Goal: Find specific page/section: Find specific page/section

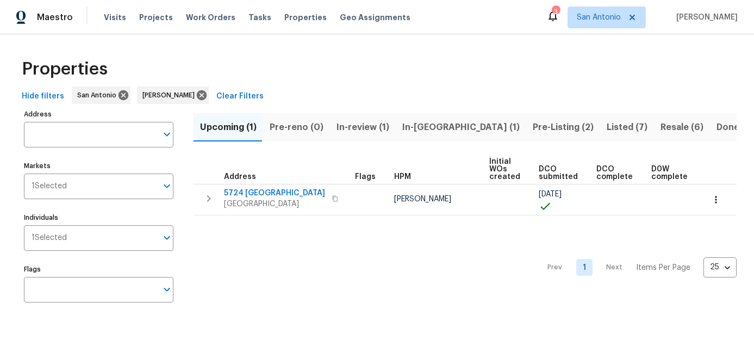
click at [233, 125] on span "Upcoming (1)" at bounding box center [228, 127] width 57 height 15
click at [298, 128] on span "Pre-reno (0)" at bounding box center [297, 127] width 54 height 15
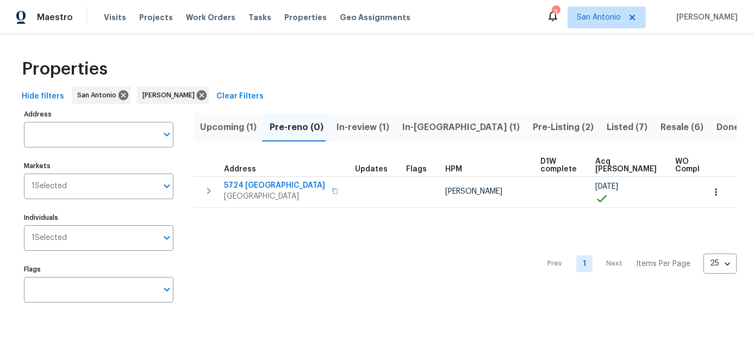
click at [240, 128] on span "Upcoming (1)" at bounding box center [228, 127] width 57 height 15
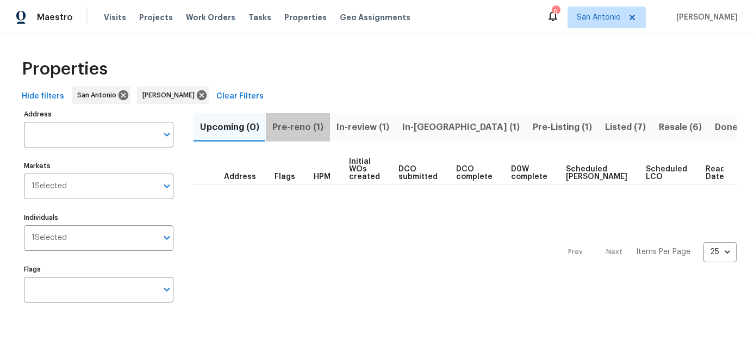
click at [298, 132] on span "Pre-reno (1)" at bounding box center [297, 127] width 51 height 15
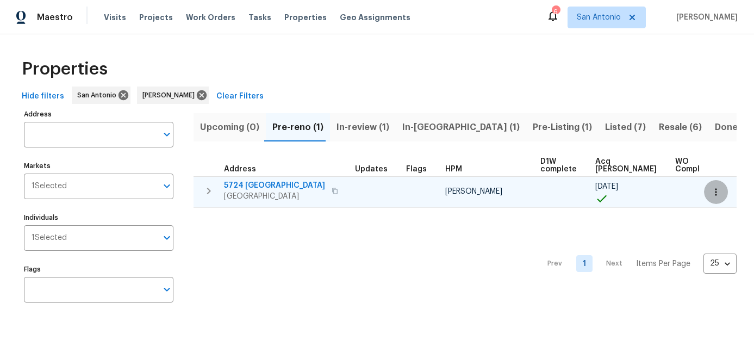
click at [720, 199] on button "button" at bounding box center [716, 192] width 24 height 24
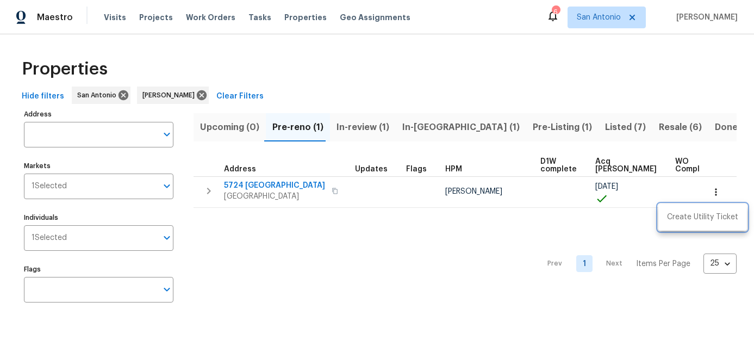
click at [257, 241] on div at bounding box center [377, 182] width 754 height 364
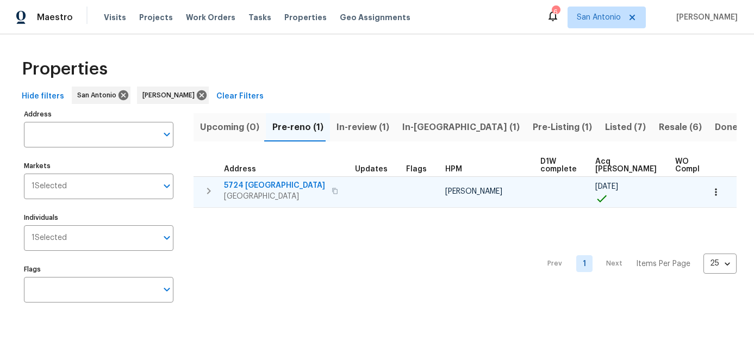
click at [256, 193] on span "SCHERTZ, TX 78154" at bounding box center [274, 196] width 101 height 11
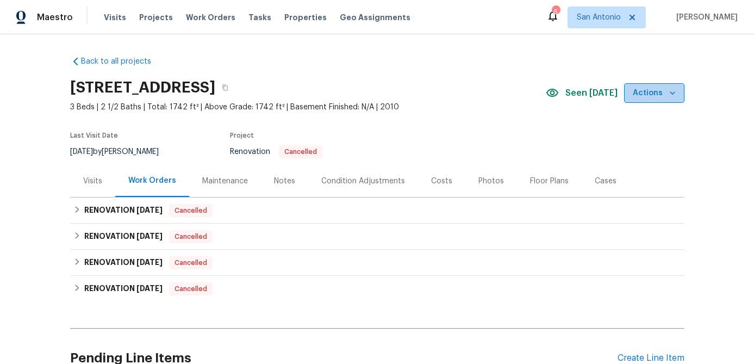
click at [670, 96] on icon "button" at bounding box center [672, 93] width 11 height 11
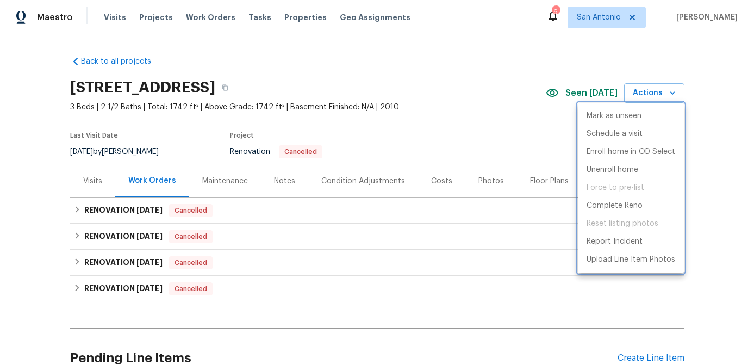
click at [444, 110] on div at bounding box center [377, 182] width 754 height 364
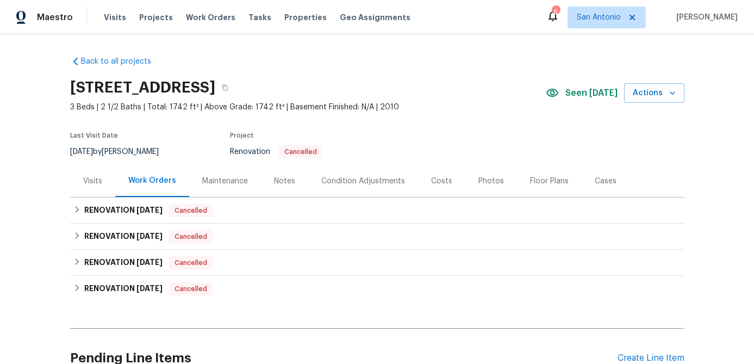
click at [353, 181] on div "Condition Adjustments" at bounding box center [363, 181] width 84 height 11
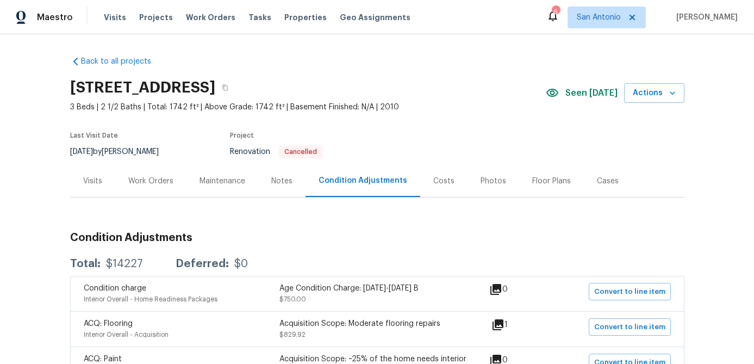
click at [95, 180] on div "Visits" at bounding box center [92, 181] width 19 height 11
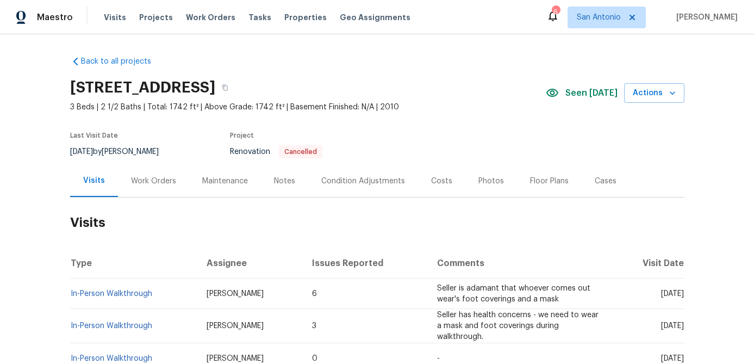
click at [335, 173] on div "Condition Adjustments" at bounding box center [363, 181] width 110 height 32
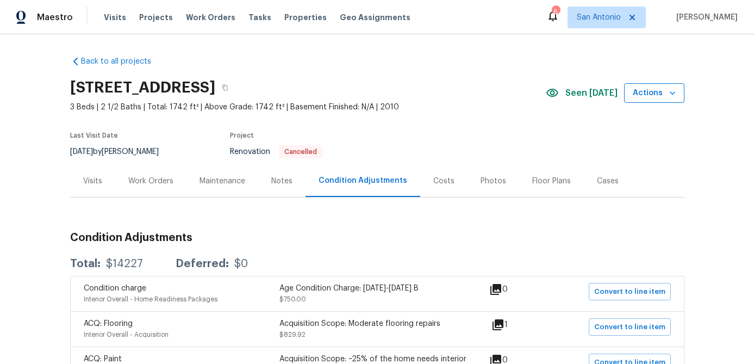
click at [671, 95] on icon "button" at bounding box center [672, 93] width 11 height 11
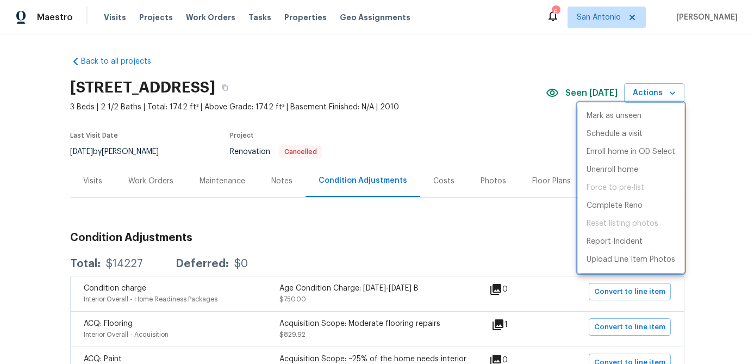
click at [400, 140] on div at bounding box center [377, 182] width 754 height 364
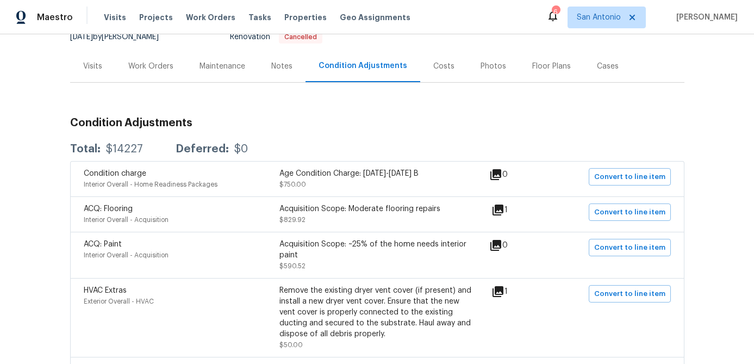
scroll to position [14, 0]
